Goal: Task Accomplishment & Management: Complete application form

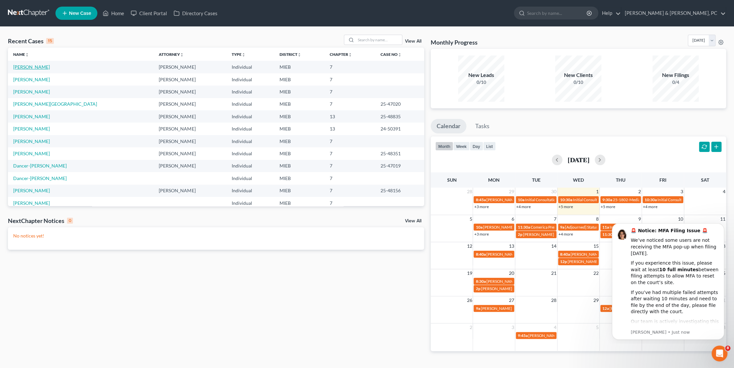
click at [33, 68] on link "[PERSON_NAME]" at bounding box center [31, 67] width 37 height 6
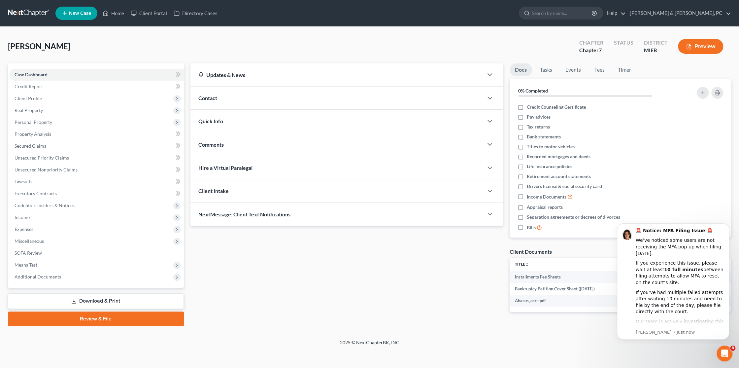
click at [102, 317] on link "Review & File" at bounding box center [96, 318] width 176 height 15
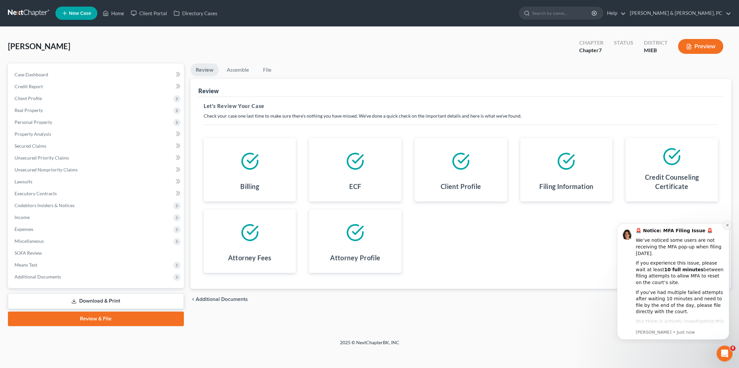
click at [727, 223] on icon "Dismiss notification" at bounding box center [728, 225] width 4 height 4
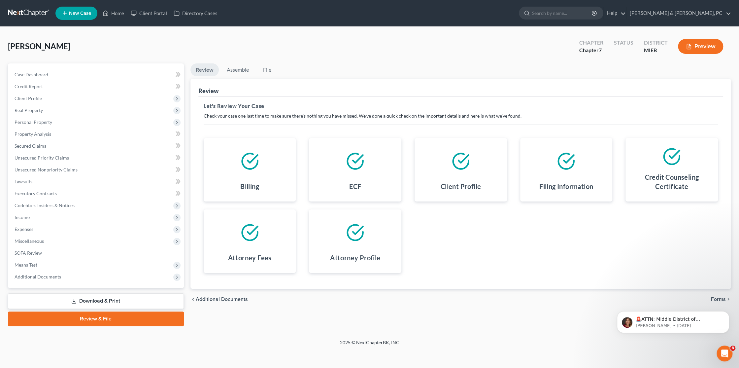
click at [718, 294] on div "🚨ATTN: Middle District of [US_STATE] The court has added a new Credit Counselin…" at bounding box center [672, 291] width 121 height 83
click at [717, 298] on div "🚨ATTN: Middle District of [US_STATE] The court has added a new Credit Counselin…" at bounding box center [672, 291] width 121 height 83
click at [691, 299] on div "🚨ATTN: Middle District of [US_STATE] The court has added a new Credit Counselin…" at bounding box center [672, 291] width 121 height 83
click at [713, 299] on div "🚨ATTN: Middle District of [US_STATE] The court has added a new Credit Counselin…" at bounding box center [672, 291] width 121 height 83
click at [731, 348] on span "8" at bounding box center [734, 348] width 6 height 6
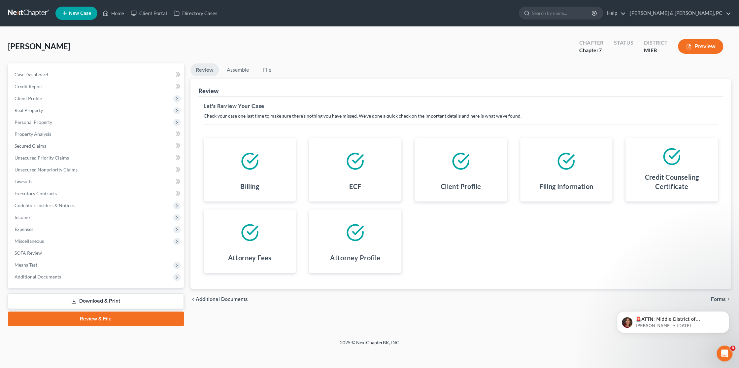
click at [673, 350] on footer "2025 © NextChapterBK, INC" at bounding box center [369, 345] width 739 height 12
click at [726, 312] on icon "Dismiss notification" at bounding box center [728, 313] width 4 height 4
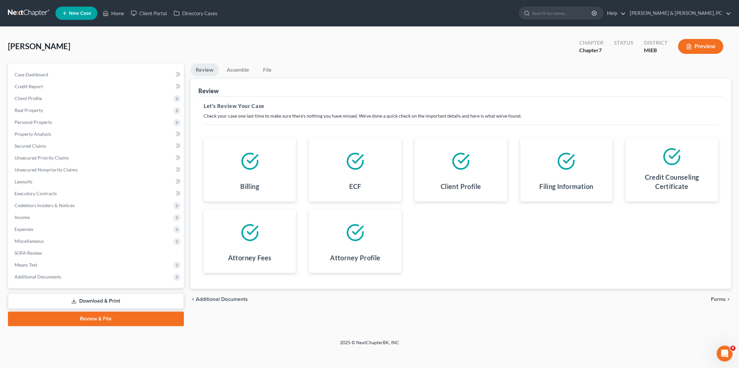
click at [716, 298] on span "Forms" at bounding box center [718, 298] width 15 height 5
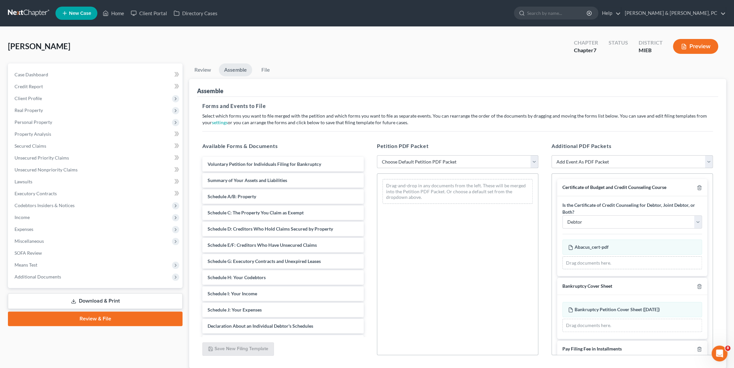
click at [428, 159] on select "Choose Default Petition PDF Packet Emergency Filing (Voluntary Petition and Cre…" at bounding box center [457, 161] width 161 height 13
select select "1"
click at [377, 155] on select "Choose Default Petition PDF Packet Emergency Filing (Voluntary Petition and Cre…" at bounding box center [457, 161] width 161 height 13
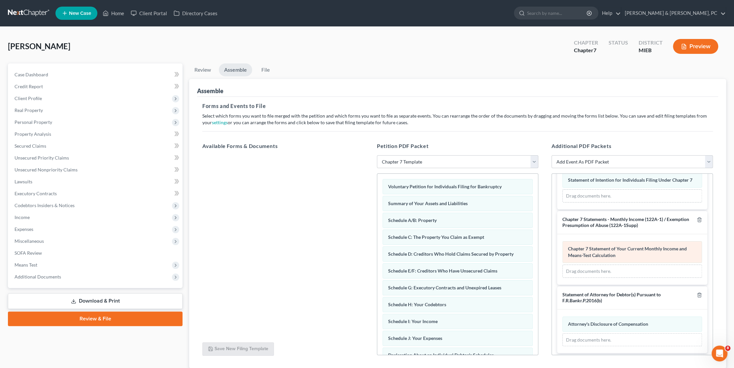
scroll to position [309, 0]
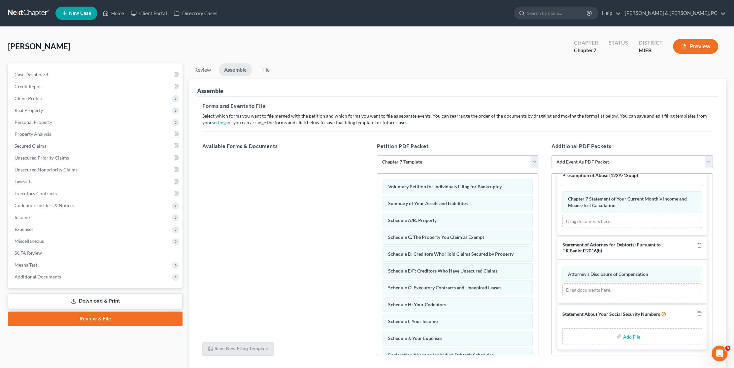
click at [629, 337] on input "file" at bounding box center [631, 336] width 16 height 12
type input "C:\fakepath\Statement of SSN.pdf"
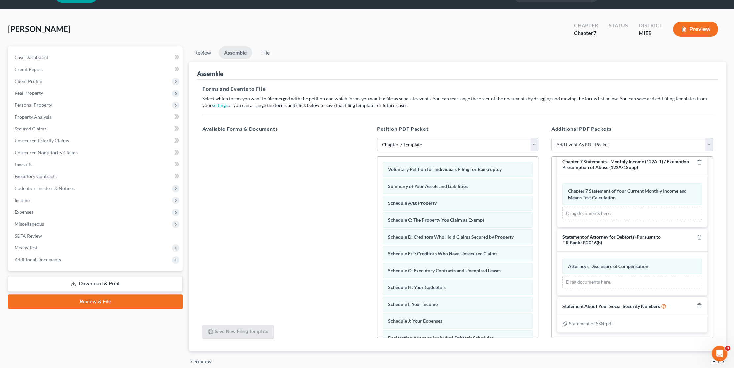
scroll to position [46, 0]
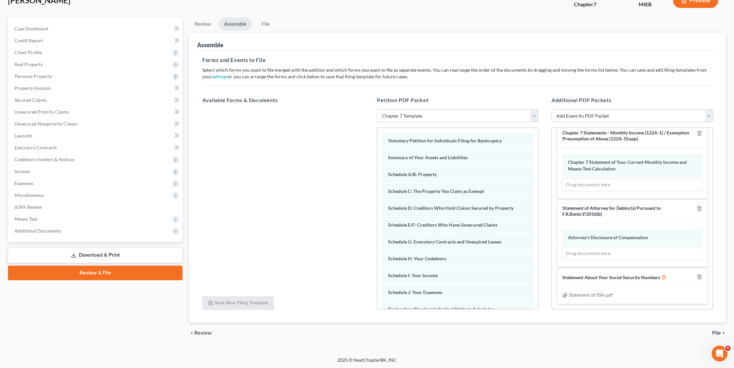
click at [717, 334] on span "File" at bounding box center [716, 332] width 9 height 5
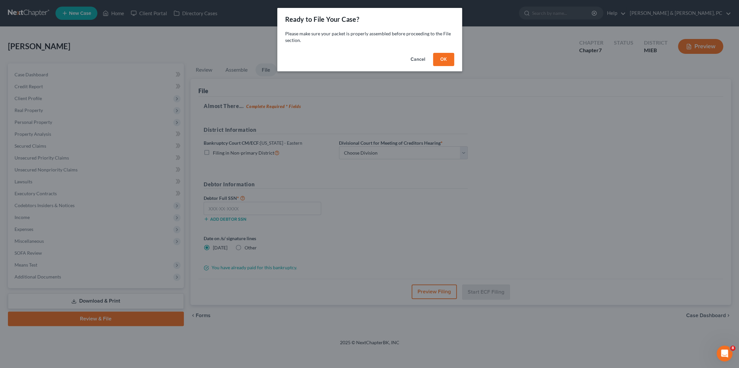
click at [438, 58] on button "OK" at bounding box center [443, 59] width 21 height 13
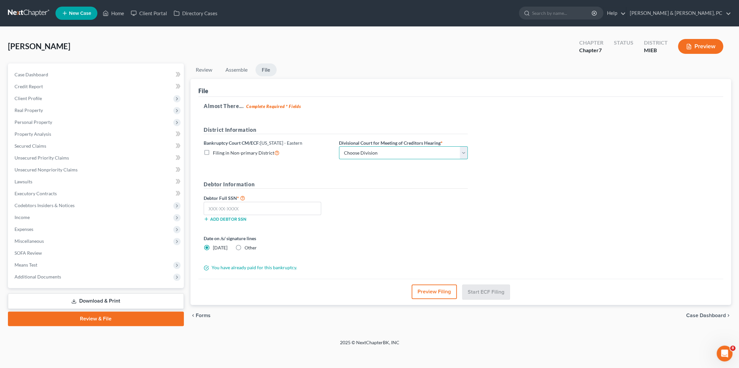
click at [387, 156] on select "Choose Division [GEOGRAPHIC_DATA] [GEOGRAPHIC_DATA] [GEOGRAPHIC_DATA]" at bounding box center [403, 152] width 129 height 13
select select "1"
click at [339, 146] on select "Choose Division [GEOGRAPHIC_DATA] [GEOGRAPHIC_DATA] [GEOGRAPHIC_DATA]" at bounding box center [403, 152] width 129 height 13
click at [242, 210] on input "text" at bounding box center [263, 208] width 118 height 13
type input "372-08-6557"
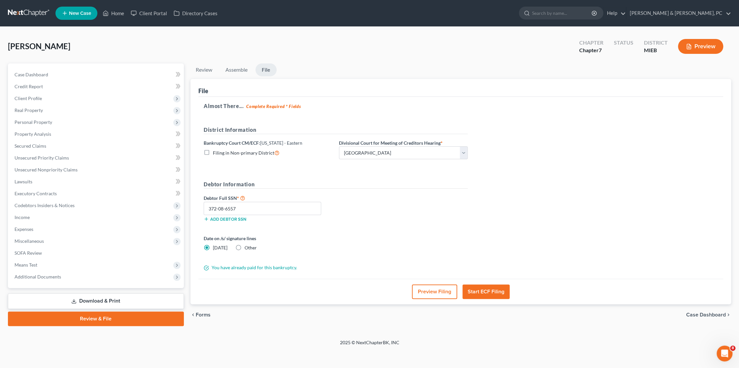
click at [245, 247] on label "Other" at bounding box center [251, 247] width 12 height 7
click at [247, 247] on input "Other" at bounding box center [249, 246] width 4 height 4
radio input "true"
radio input "false"
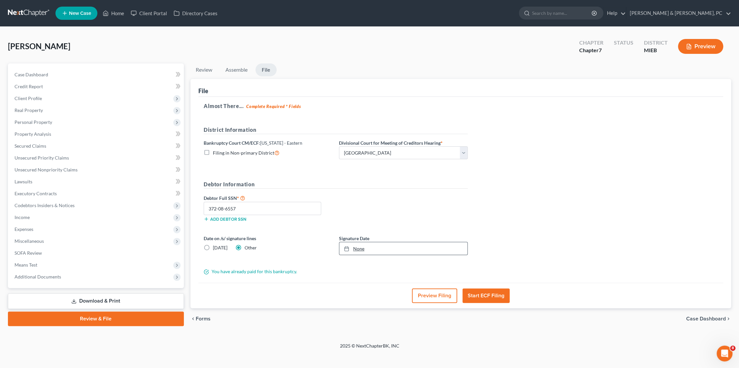
type input "[DATE]"
click at [372, 249] on link "None" at bounding box center [403, 248] width 128 height 13
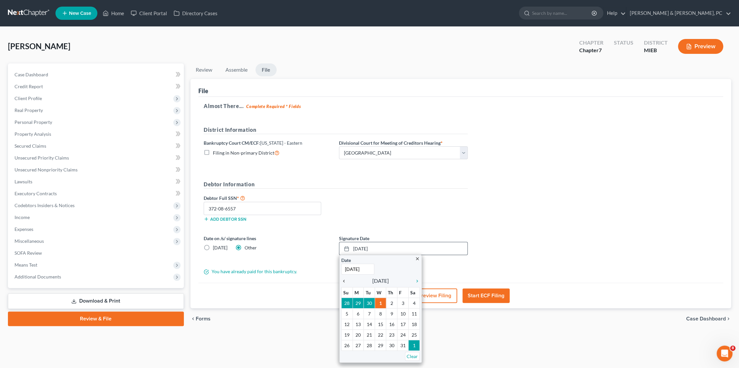
click at [343, 281] on icon "chevron_left" at bounding box center [345, 280] width 9 height 5
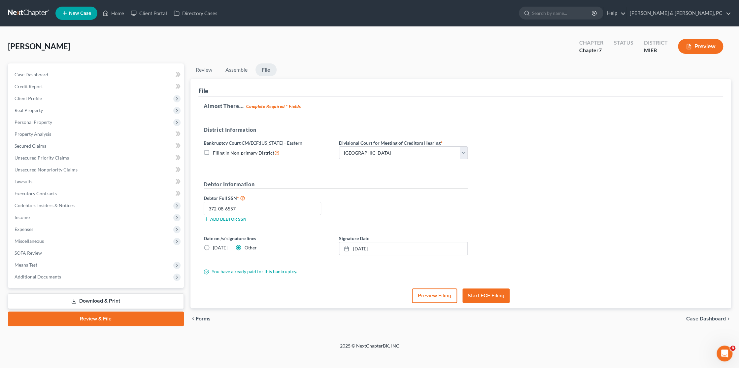
click at [483, 293] on button "Start ECF Filing" at bounding box center [485, 295] width 47 height 15
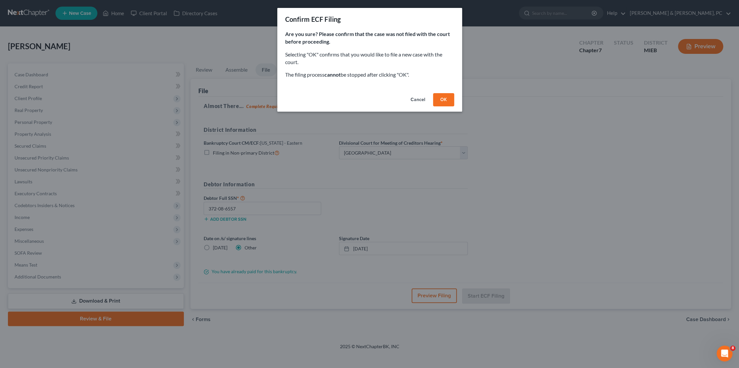
click at [447, 100] on button "OK" at bounding box center [443, 99] width 21 height 13
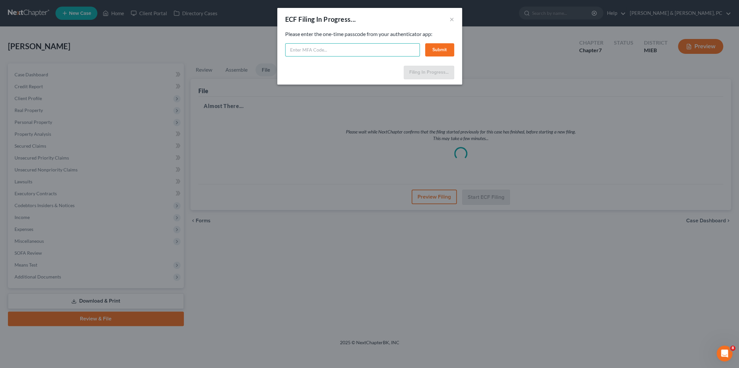
click at [337, 49] on input "text" at bounding box center [352, 49] width 135 height 13
type input "741285"
click at [444, 51] on button "Submit" at bounding box center [439, 49] width 29 height 13
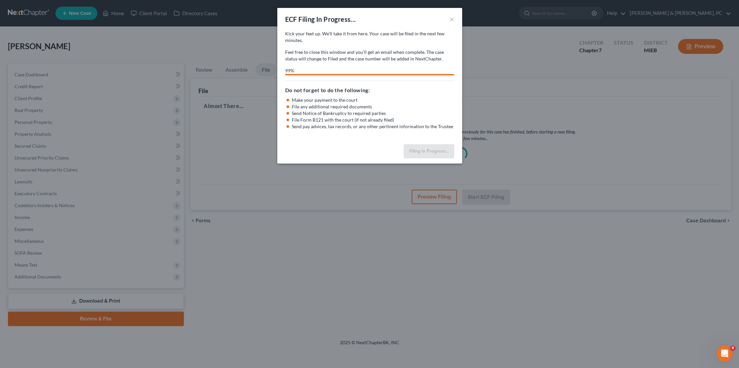
click at [369, 156] on div "Filing In Progress..." at bounding box center [369, 153] width 185 height 22
select select "1"
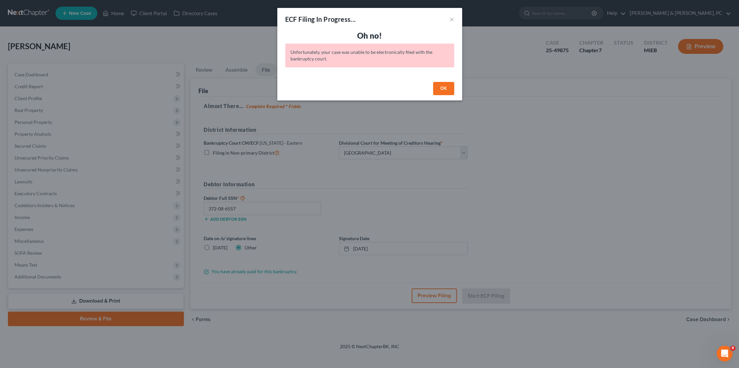
click at [439, 87] on button "OK" at bounding box center [443, 88] width 21 height 13
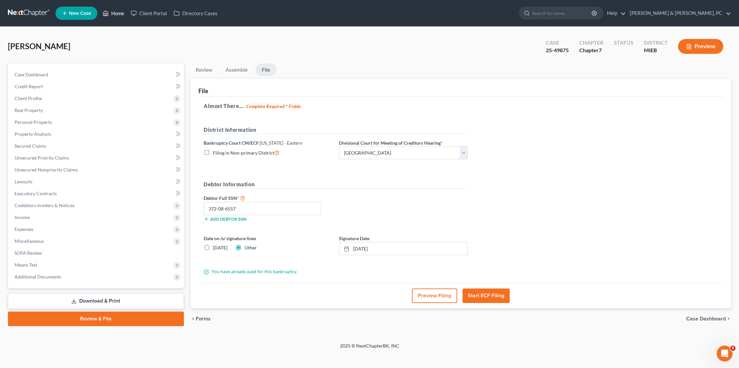
click at [110, 15] on link "Home" at bounding box center [113, 13] width 28 height 12
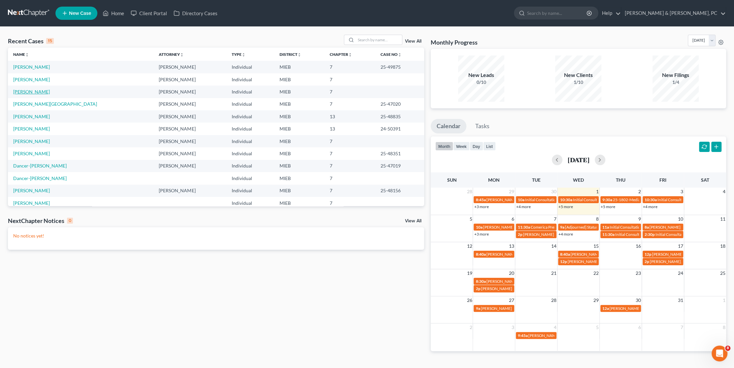
click at [32, 91] on link "[PERSON_NAME]" at bounding box center [31, 92] width 37 height 6
select select "6"
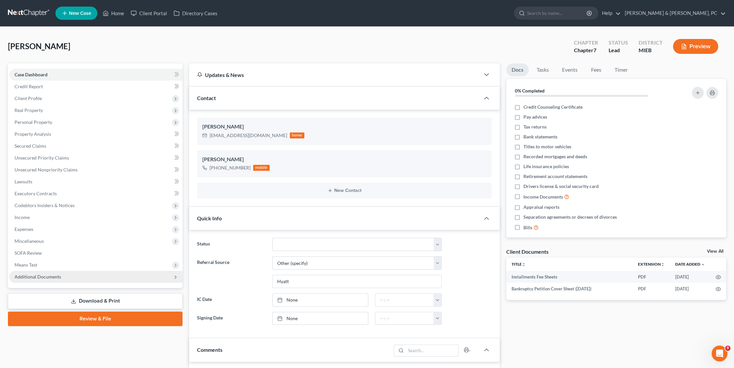
click at [37, 277] on span "Additional Documents" at bounding box center [38, 277] width 47 height 6
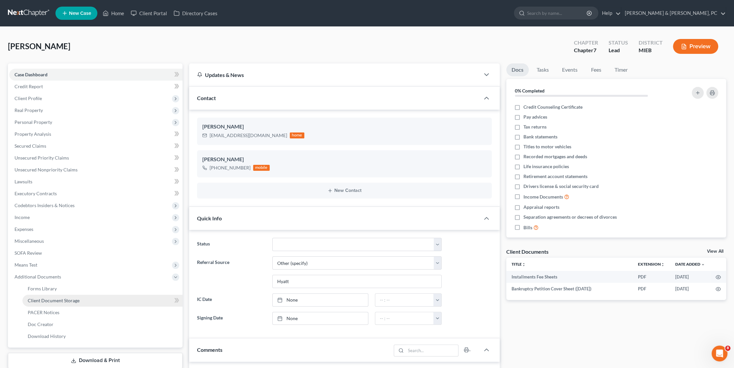
click at [45, 301] on span "Client Document Storage" at bounding box center [54, 300] width 52 height 6
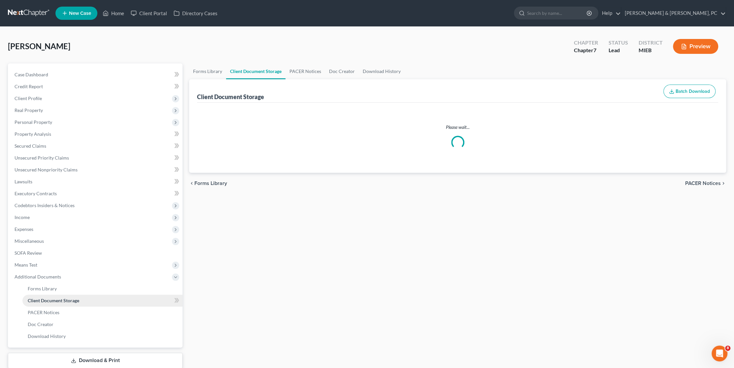
select select "6"
select select "32"
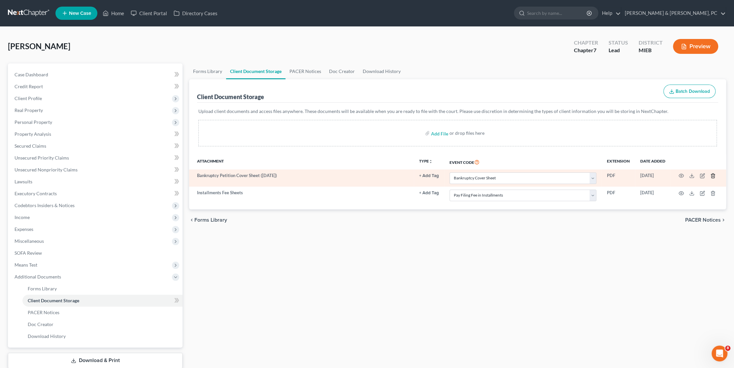
click at [713, 175] on icon "button" at bounding box center [712, 175] width 5 height 5
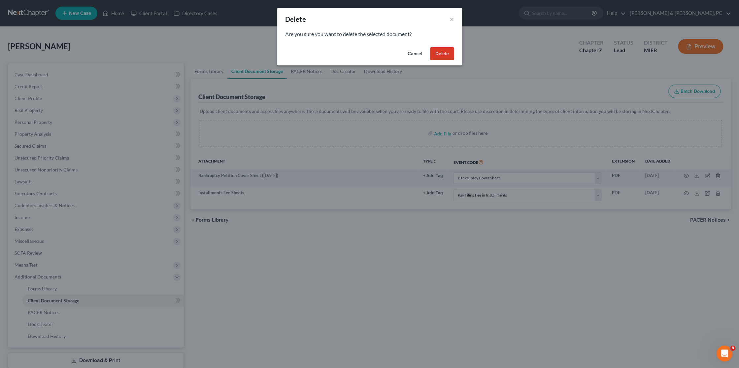
click at [447, 53] on button "Delete" at bounding box center [442, 53] width 24 height 13
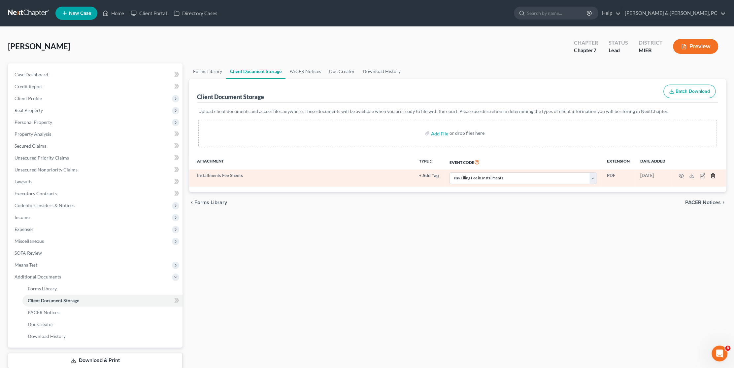
click at [712, 175] on icon "button" at bounding box center [712, 175] width 5 height 5
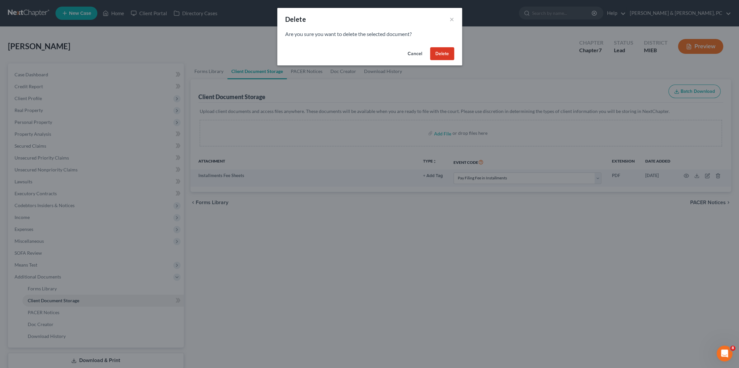
click at [449, 58] on button "Delete" at bounding box center [442, 53] width 24 height 13
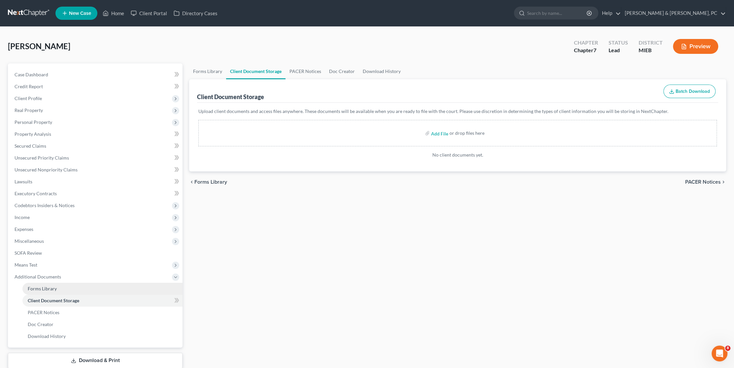
click at [42, 286] on span "Forms Library" at bounding box center [42, 289] width 29 height 6
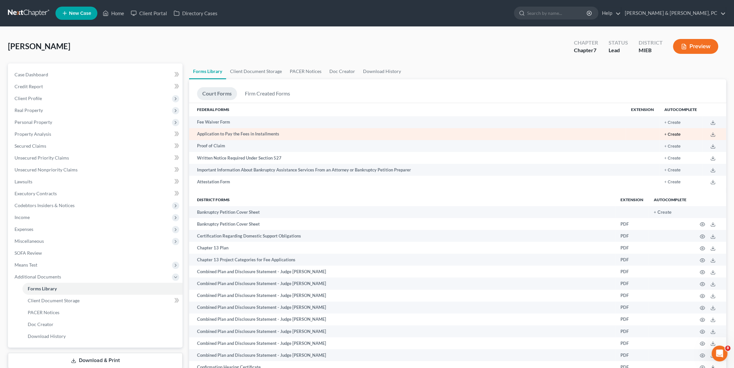
click at [672, 135] on button "+ Create" at bounding box center [672, 134] width 16 height 4
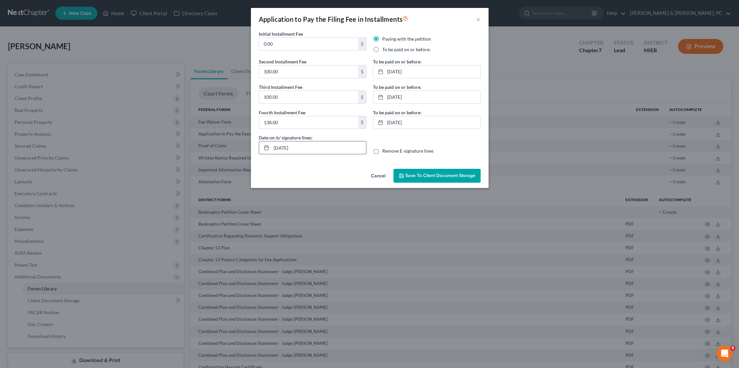
click at [307, 147] on input "[DATE]" at bounding box center [318, 147] width 95 height 13
click at [265, 147] on icon at bounding box center [266, 147] width 5 height 5
click at [285, 146] on input "[DATE]" at bounding box center [318, 147] width 95 height 13
type input "[DATE]"
click at [416, 175] on span "Save to Client Document Storage" at bounding box center [440, 176] width 70 height 6
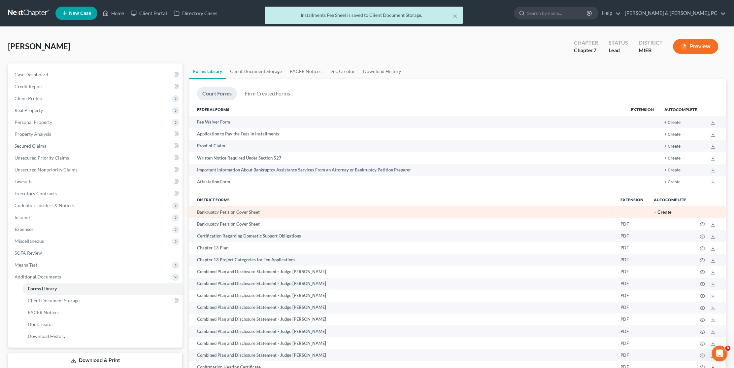
click at [659, 211] on button "+ Create" at bounding box center [663, 212] width 18 height 5
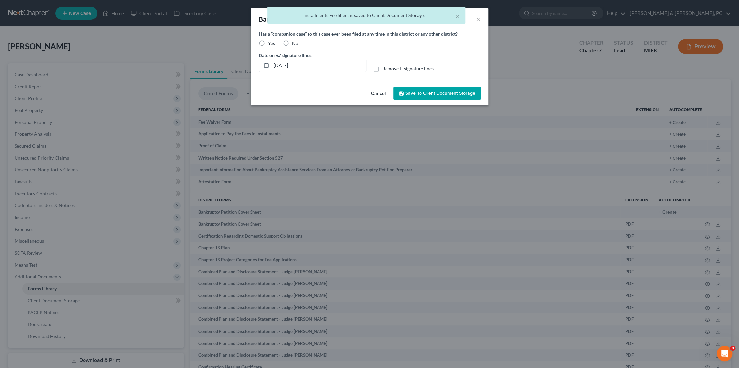
click at [292, 41] on label "No" at bounding box center [295, 43] width 6 height 7
click at [295, 41] on input "No" at bounding box center [297, 42] width 4 height 4
radio input "true"
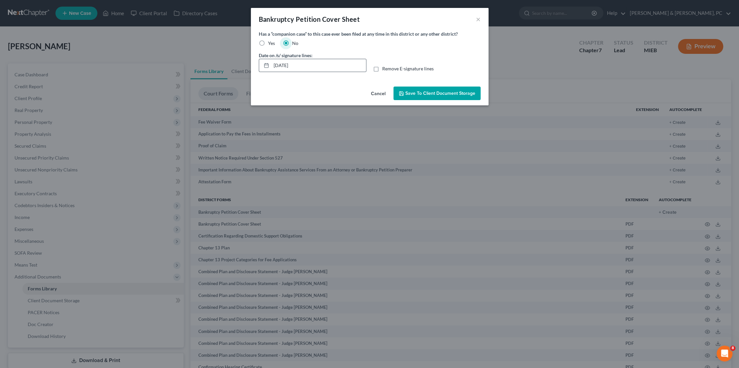
click at [269, 63] on div at bounding box center [265, 65] width 12 height 13
click at [288, 66] on input "[DATE]" at bounding box center [318, 65] width 95 height 13
drag, startPoint x: 286, startPoint y: 65, endPoint x: 237, endPoint y: 57, distance: 49.8
click at [228, 56] on div "Bankruptcy Petition Cover Sheet × Has a “companion case” to this case ever been…" at bounding box center [369, 184] width 739 height 368
type input "[DATE]"
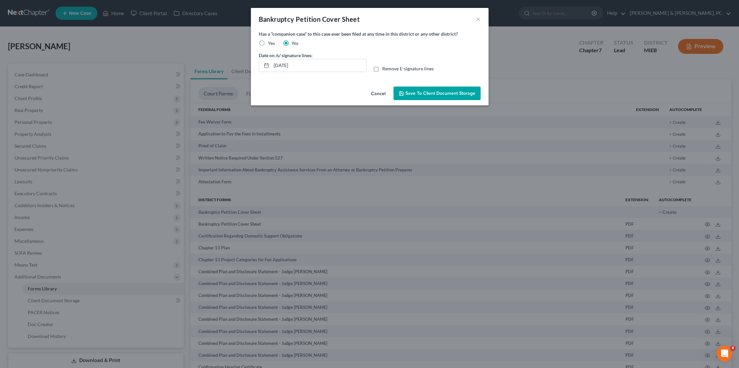
click at [431, 97] on button "Save to Client Document Storage" at bounding box center [436, 93] width 87 height 14
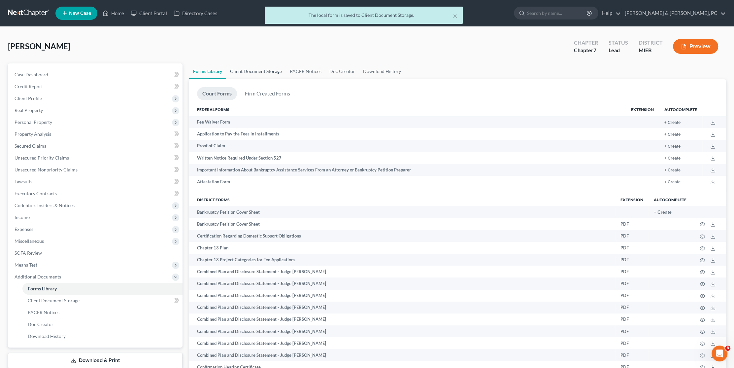
click at [268, 72] on link "Client Document Storage" at bounding box center [256, 71] width 60 height 16
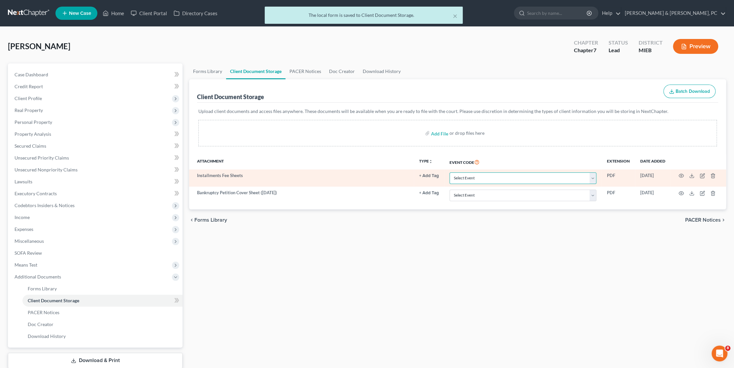
click at [509, 179] on select "Select Event 20 Largest Unsecured Creditors Amended Chapter 11 Plan Amended Cha…" at bounding box center [523, 178] width 147 height 12
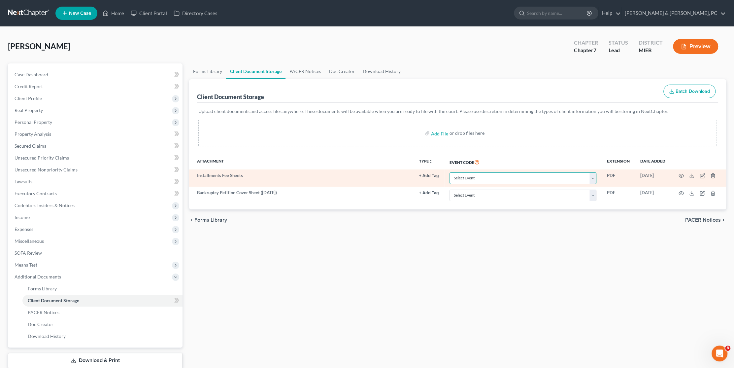
select select "32"
click at [450, 172] on select "Select Event 20 Largest Unsecured Creditors Amended Chapter 11 Plan Amended Cha…" at bounding box center [523, 178] width 147 height 12
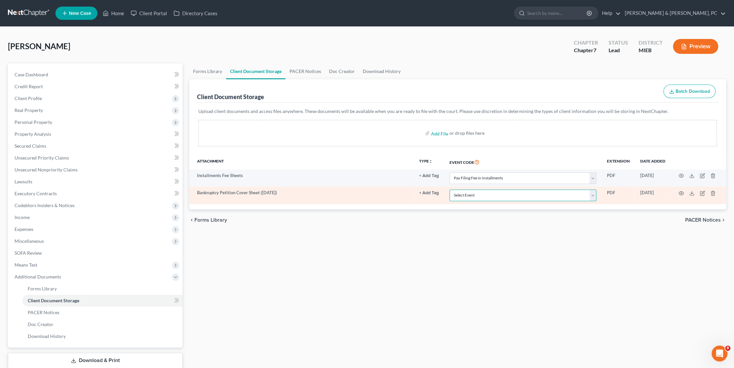
click at [471, 193] on select "Select Event 20 Largest Unsecured Creditors Amended Chapter 11 Plan Amended Cha…" at bounding box center [523, 195] width 147 height 12
select select "6"
click at [450, 189] on select "Select Event 20 Largest Unsecured Creditors Amended Chapter 11 Plan Amended Cha…" at bounding box center [523, 195] width 147 height 12
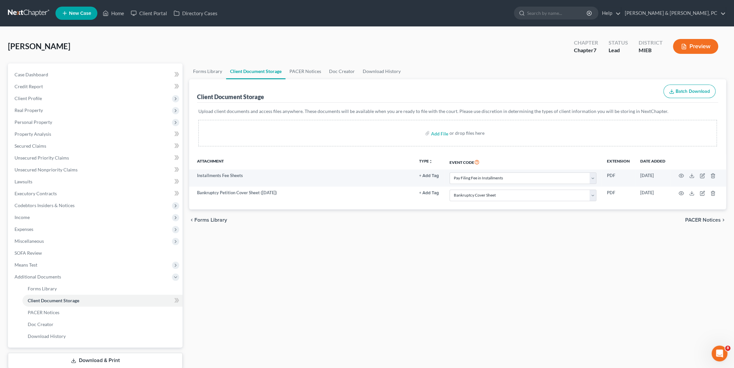
select select "32"
select select "6"
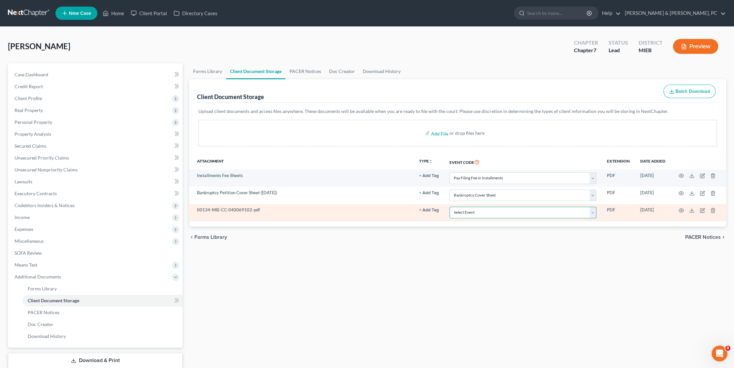
click at [473, 214] on select "Select Event 20 Largest Unsecured Creditors Amended Chapter 11 Plan Amended Cha…" at bounding box center [523, 213] width 147 height 12
select select "7"
click at [450, 207] on select "Select Event 20 Largest Unsecured Creditors Amended Chapter 11 Plan Amended Cha…" at bounding box center [523, 213] width 147 height 12
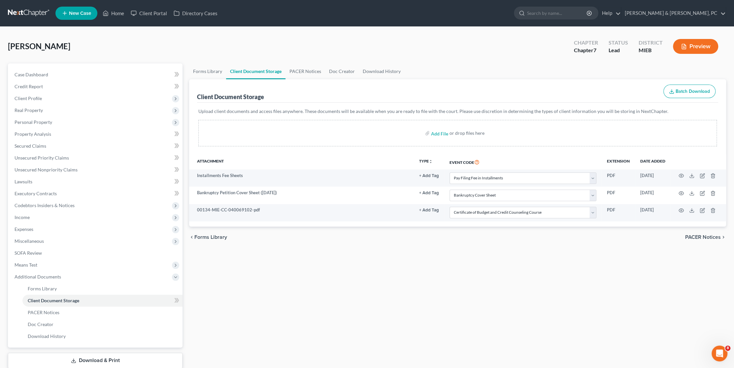
click at [499, 248] on div "Forms Library Client Document Storage PACER Notices Doc Creator Download Histor…" at bounding box center [458, 224] width 544 height 322
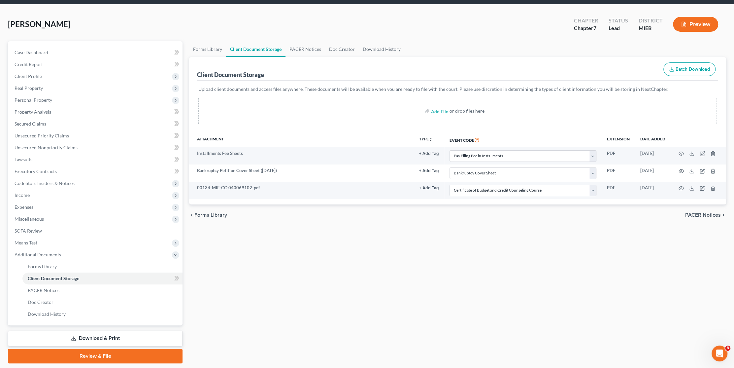
scroll to position [42, 0]
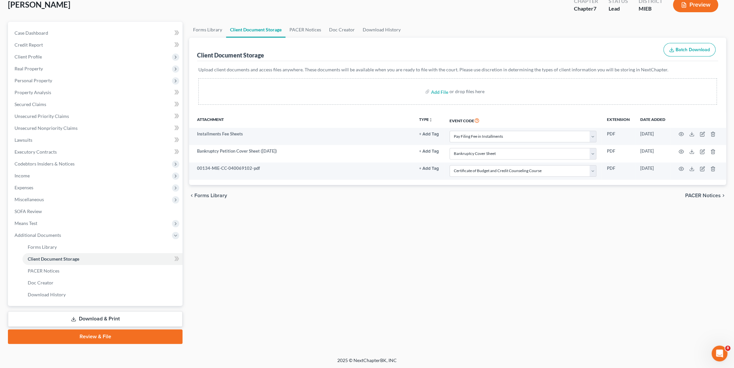
click at [79, 338] on link "Review & File" at bounding box center [95, 336] width 175 height 15
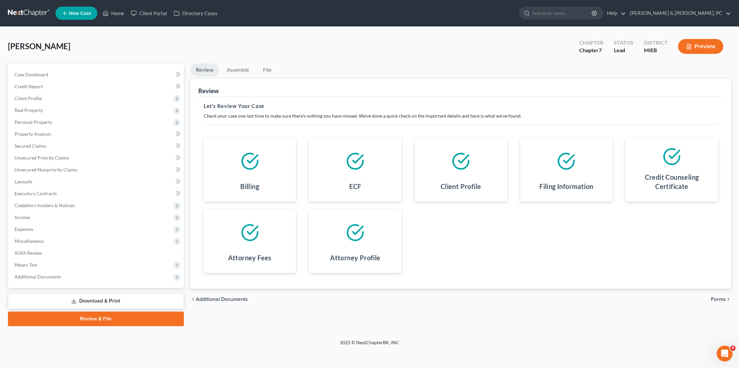
click at [720, 296] on span "Forms" at bounding box center [718, 298] width 15 height 5
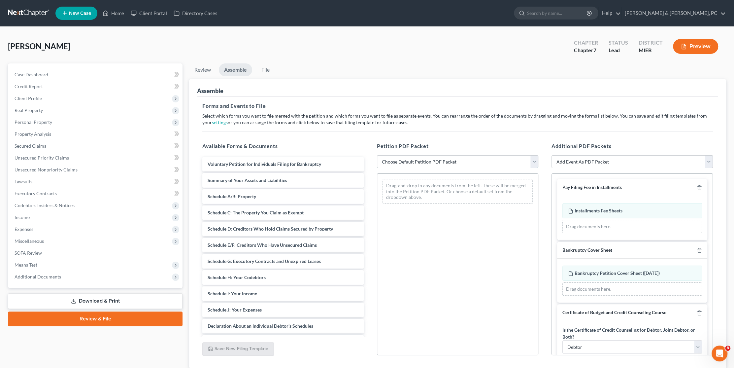
click at [426, 158] on select "Choose Default Petition PDF Packet Emergency Filing (Voluntary Petition and Cre…" at bounding box center [457, 161] width 161 height 13
select select "1"
click at [377, 155] on select "Choose Default Petition PDF Packet Emergency Filing (Voluntary Petition and Cre…" at bounding box center [457, 161] width 161 height 13
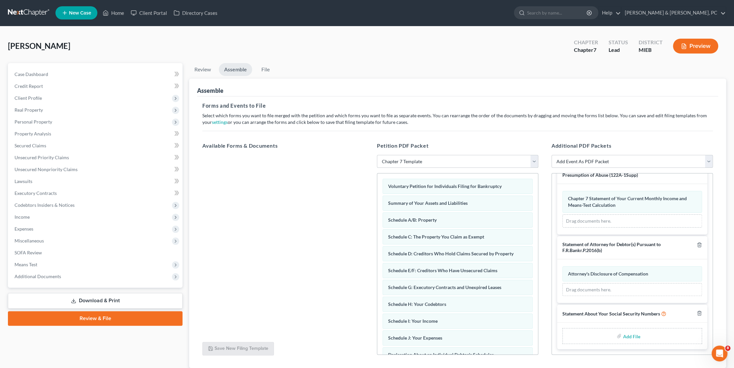
scroll to position [46, 0]
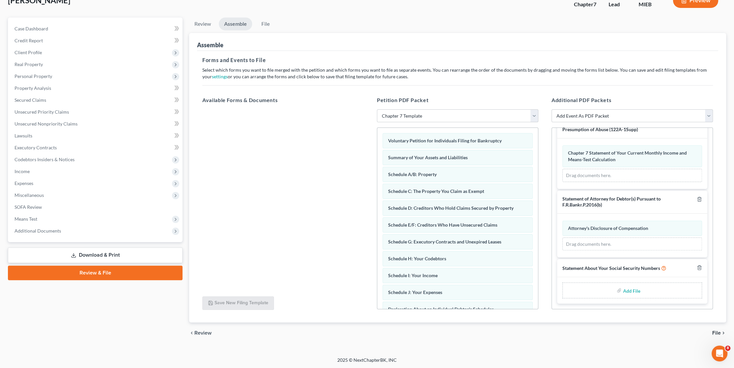
click at [623, 290] on label "Add File" at bounding box center [632, 291] width 18 height 12
click at [628, 291] on input "file" at bounding box center [631, 290] width 16 height 12
click at [627, 292] on input "file" at bounding box center [631, 290] width 16 height 12
type input "C:\fakepath\SSN.pdf"
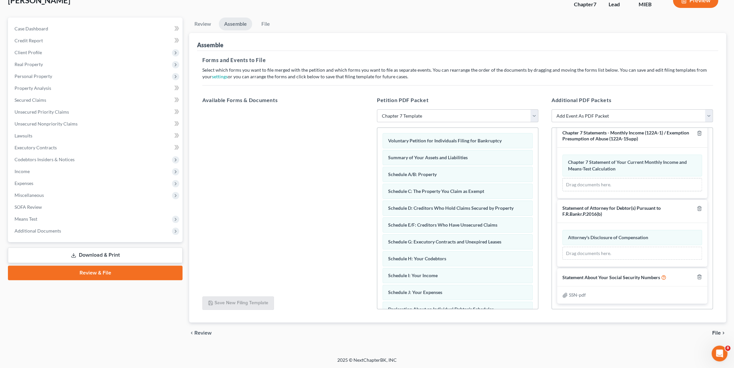
click at [720, 333] on span "File" at bounding box center [716, 332] width 9 height 5
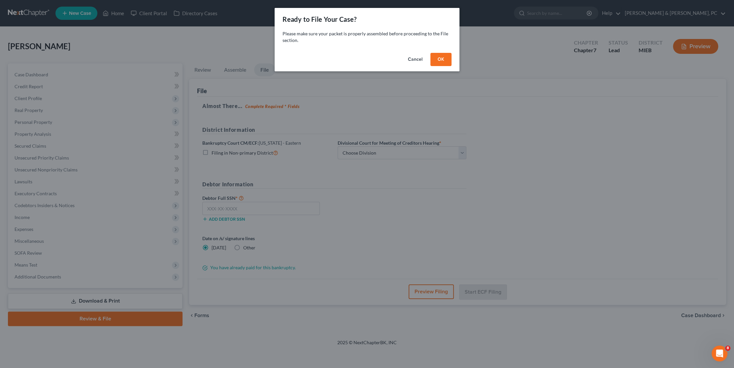
scroll to position [0, 0]
click at [447, 58] on button "OK" at bounding box center [443, 59] width 21 height 13
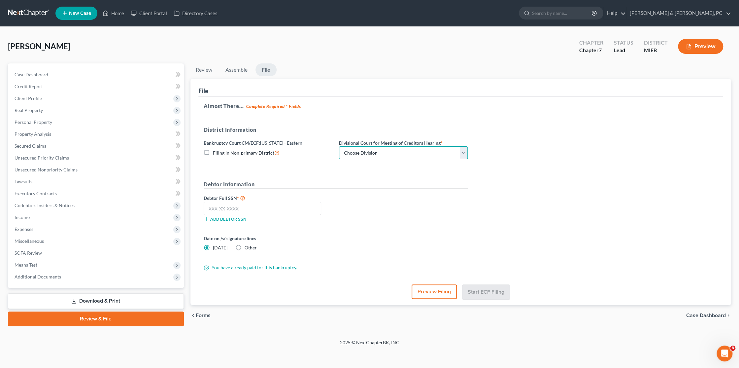
click at [392, 153] on select "Choose Division [GEOGRAPHIC_DATA] [GEOGRAPHIC_DATA] [GEOGRAPHIC_DATA]" at bounding box center [403, 152] width 129 height 13
select select "1"
click at [339, 146] on select "Choose Division [GEOGRAPHIC_DATA] [GEOGRAPHIC_DATA] [GEOGRAPHIC_DATA]" at bounding box center [403, 152] width 129 height 13
click at [258, 211] on input "text" at bounding box center [263, 208] width 118 height 13
type input "368-15-4303"
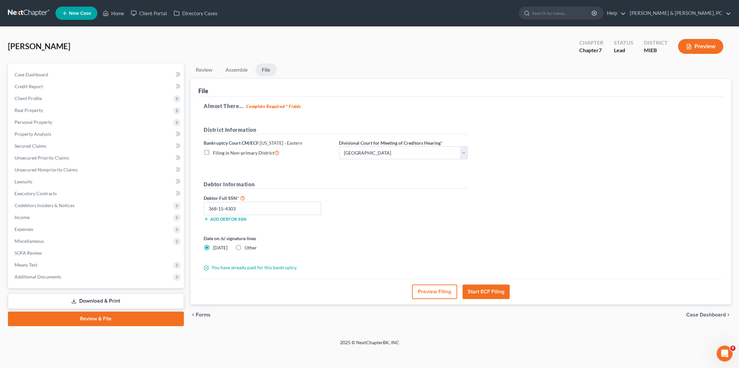
click at [245, 247] on label "Other" at bounding box center [251, 247] width 12 height 7
click at [247, 247] on input "Other" at bounding box center [249, 246] width 4 height 4
radio input "true"
radio input "false"
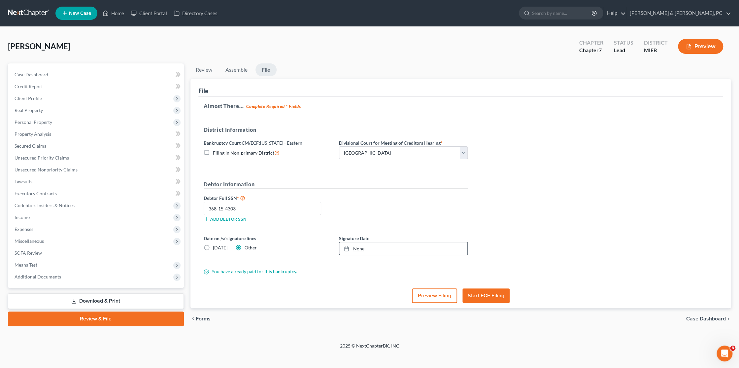
click at [376, 242] on link "None" at bounding box center [403, 248] width 128 height 13
click at [484, 291] on button "Start ECF Filing" at bounding box center [485, 295] width 47 height 15
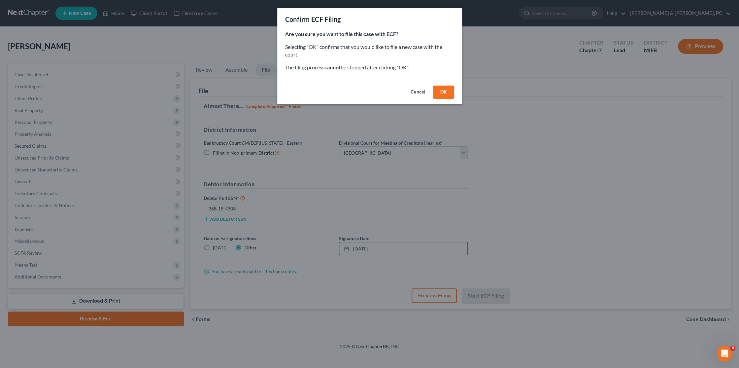
click at [439, 93] on button "OK" at bounding box center [443, 91] width 21 height 13
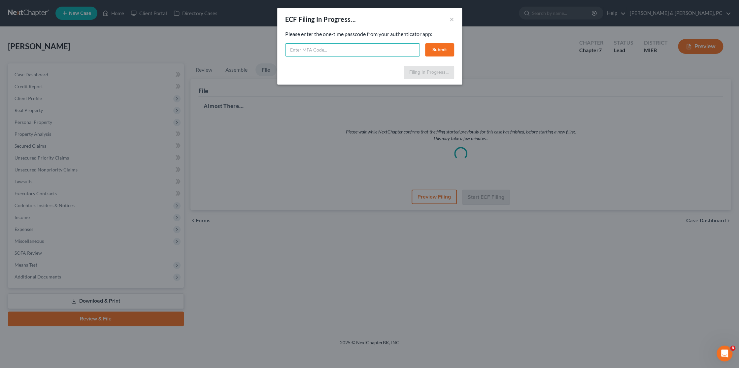
click at [327, 52] on input "text" at bounding box center [352, 49] width 135 height 13
type input "854377"
click at [439, 47] on button "Submit" at bounding box center [439, 49] width 29 height 13
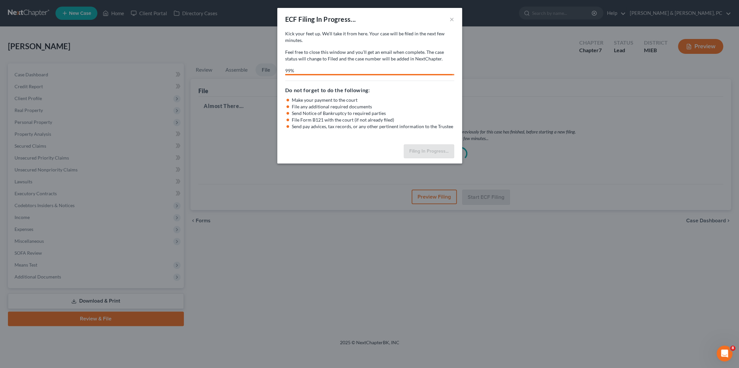
select select "1"
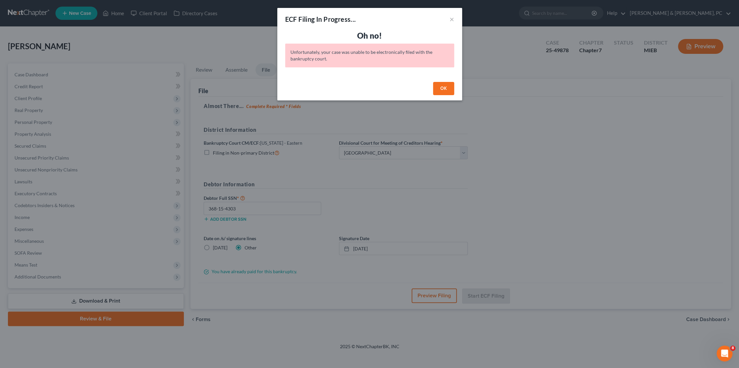
click at [440, 87] on button "OK" at bounding box center [443, 88] width 21 height 13
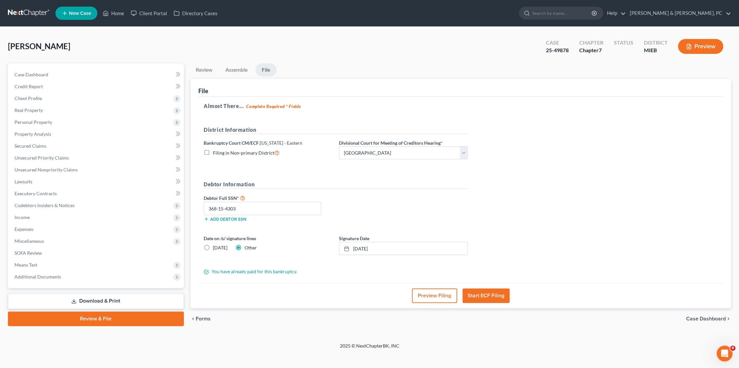
click at [286, 38] on div "[PERSON_NAME] Upgraded Case 25-49878 Chapter Chapter 7 Status District MIEB Pre…" at bounding box center [369, 49] width 723 height 29
click at [119, 15] on link "Home" at bounding box center [113, 13] width 28 height 12
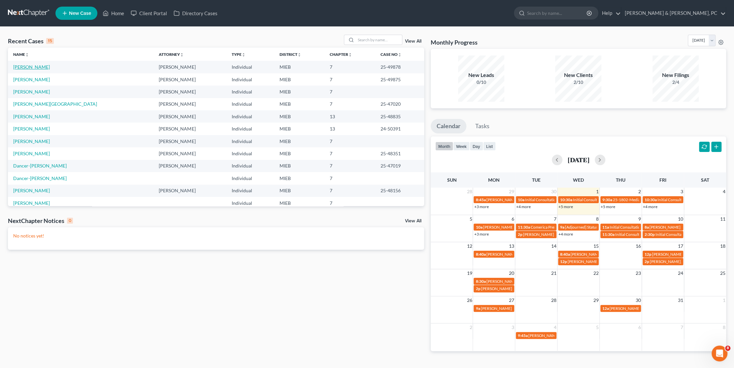
click at [32, 68] on link "[PERSON_NAME]" at bounding box center [31, 67] width 37 height 6
select select "6"
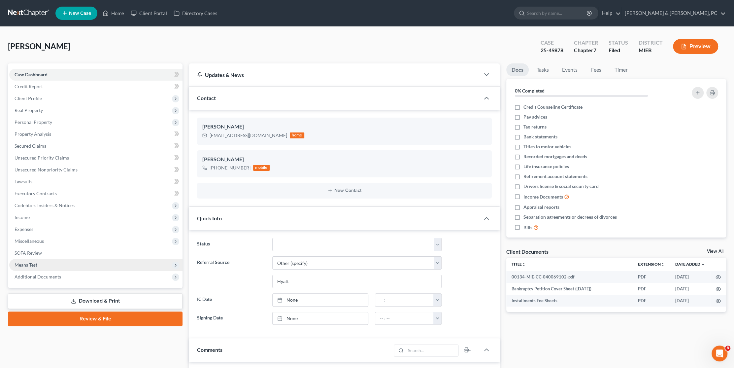
click at [36, 267] on span "Means Test" at bounding box center [95, 265] width 173 height 12
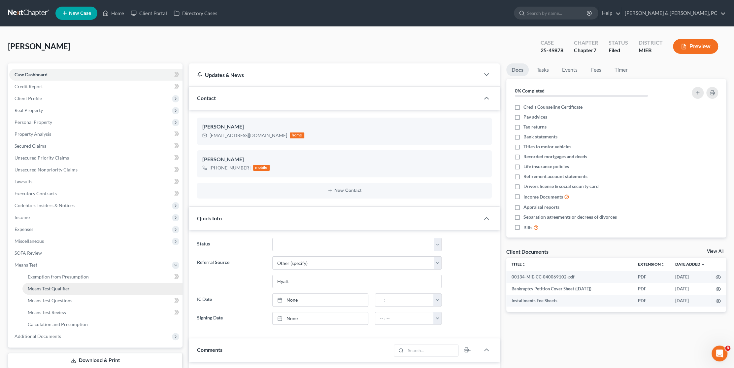
click at [48, 288] on span "Means Test Qualifier" at bounding box center [49, 289] width 42 height 6
